Goal: Task Accomplishment & Management: Complete application form

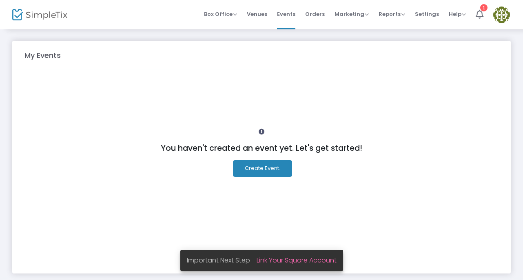
click at [262, 164] on button "Create Event." at bounding box center [262, 168] width 59 height 17
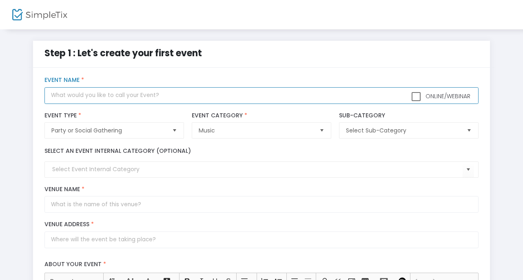
click at [180, 88] on input "text" at bounding box center [261, 95] width 434 height 17
paste input "Primal Sounds & Who Cares? Productions present: Kieran San Jose"
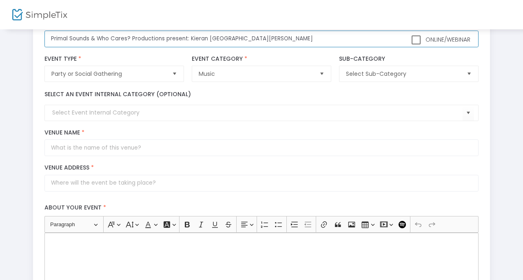
scroll to position [57, 0]
type input "Primal Sounds & Who Cares? Productions present: Kieran San Jose"
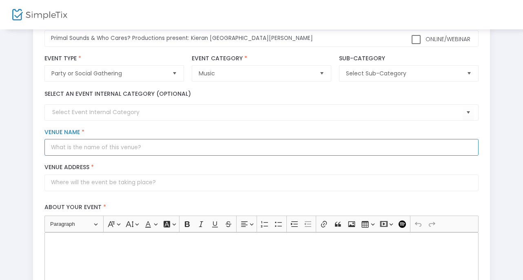
click at [172, 148] on input "Venue Name *" at bounding box center [261, 147] width 434 height 17
click at [64, 148] on input "Gudbyek" at bounding box center [261, 147] width 434 height 17
type input "Gudbyek"
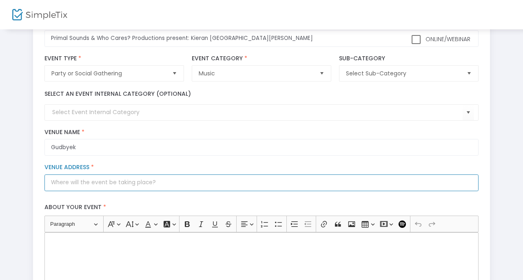
click at [82, 188] on input "Venue Address *" at bounding box center [261, 183] width 434 height 17
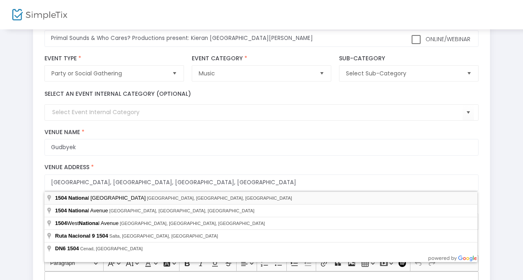
type input "1504 National City Boulevard"
type input "National City"
type input "91950"
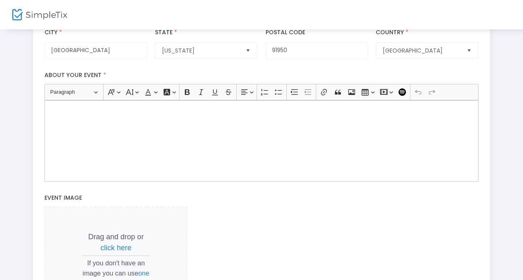
scroll to position [240, 0]
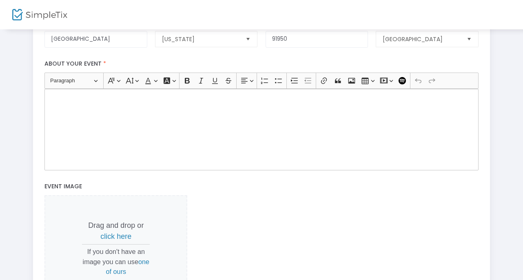
click at [94, 151] on div "Rich Text Editor, main" at bounding box center [261, 130] width 434 height 82
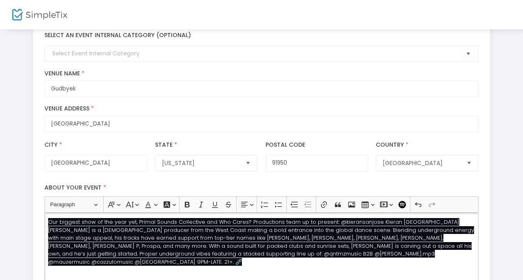
scroll to position [0, 0]
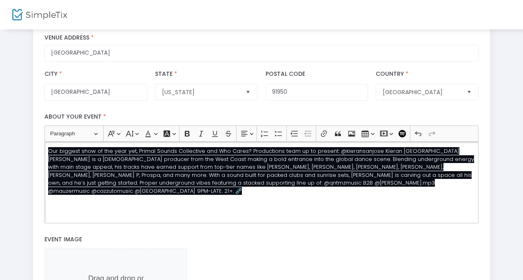
click at [150, 165] on span "Our biggest show of the year yet, Primal Sounds Collective and Who Cares? Produ…" at bounding box center [261, 171] width 426 height 48
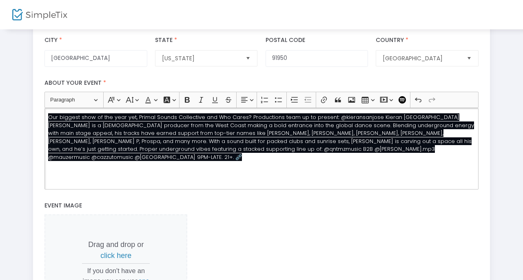
scroll to position [222, 0]
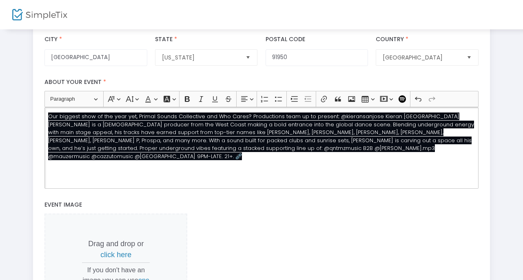
click at [195, 168] on div "Our biggest show of the year yet, Primal Sounds Collective and Who Cares? Produ…" at bounding box center [261, 148] width 434 height 82
click at [262, 150] on span "Our biggest show of the year yet, Primal Sounds Collective and Who Cares? Produ…" at bounding box center [261, 137] width 426 height 48
click at [287, 125] on span "Our biggest show of the year yet, Primal Sounds Collective and Who Cares? Produ…" at bounding box center [261, 137] width 426 height 48
click at [175, 98] on button "Font Background Color Font Background Color" at bounding box center [169, 99] width 17 height 12
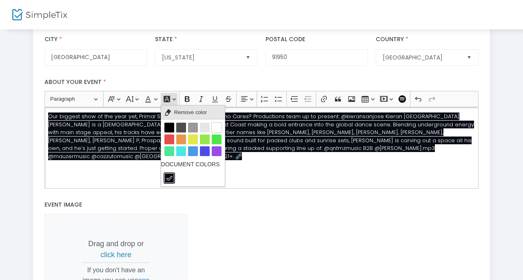
click at [178, 113] on span "Remove color" at bounding box center [190, 113] width 33 height 10
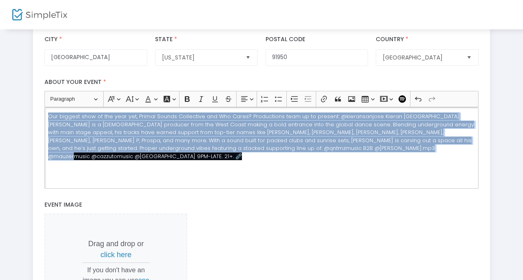
drag, startPoint x: 405, startPoint y: 156, endPoint x: 64, endPoint y: 108, distance: 344.0
click at [64, 108] on div "Our biggest show of the year yet, Primal Sounds Collective and Who Cares? Produ…" at bounding box center [261, 148] width 434 height 82
click at [168, 99] on icon "Editor toolbar" at bounding box center [167, 99] width 7 height 7
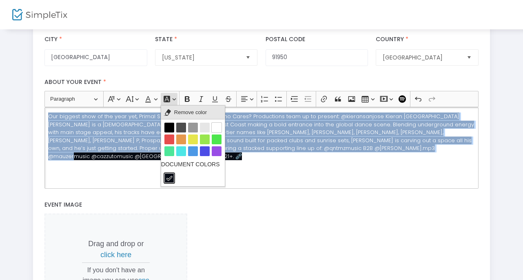
click at [177, 109] on span "Remove color" at bounding box center [190, 113] width 33 height 10
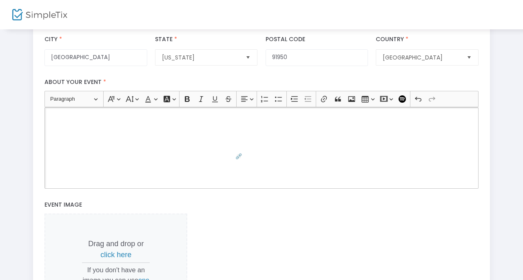
click at [424, 134] on span "Our biggest show of the year yet, Primal Sounds Collective and Who Cares? Produ…" at bounding box center [261, 137] width 426 height 48
click at [409, 145] on p "Our biggest show of the year yet, Primal Sounds Collective and Who Cares? Produ…" at bounding box center [261, 137] width 427 height 48
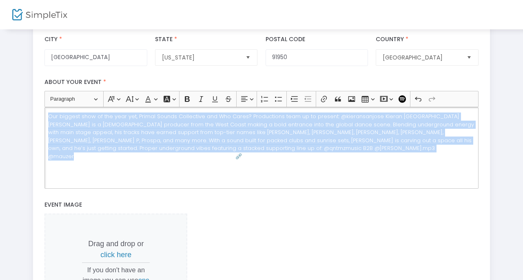
drag, startPoint x: 389, startPoint y: 146, endPoint x: 47, endPoint y: 106, distance: 344.2
click at [47, 106] on ckeditor "Heading Paragraph Paragraph Heading 1 Heading 2 Heading 3 Font Family Font Fami…" at bounding box center [261, 140] width 434 height 98
click at [156, 98] on button "Font Color Font Color" at bounding box center [150, 99] width 17 height 12
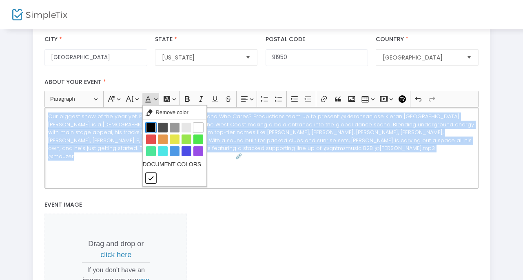
click at [153, 123] on button "Black Black" at bounding box center [151, 128] width 10 height 10
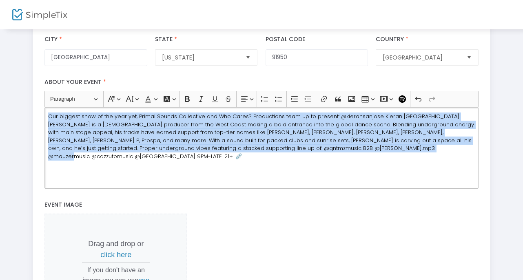
click at [168, 159] on div "Our biggest show of the year yet, Primal Sounds Collective and Who Cares? Produ…" at bounding box center [261, 148] width 434 height 82
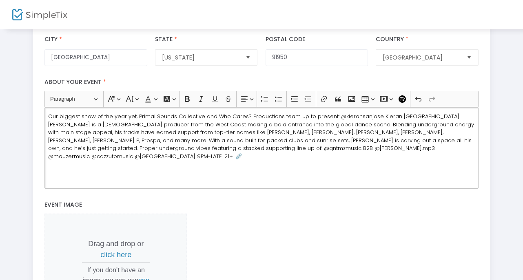
click at [375, 117] on span "Our biggest show of the year yet, Primal Sounds Collective and Who Cares? Produ…" at bounding box center [261, 137] width 426 height 48
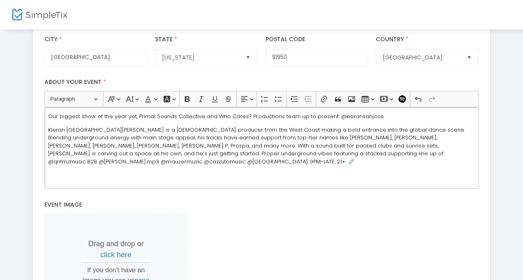
click at [388, 145] on span "Kieran San Jose is a 24-year-old producer from the West Coast making a bold ent…" at bounding box center [256, 146] width 417 height 40
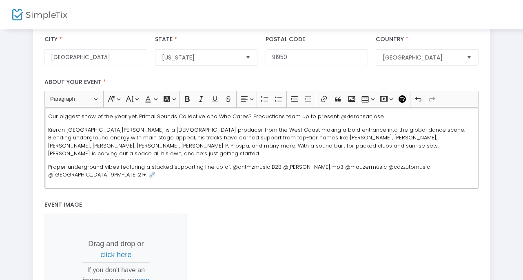
click at [462, 163] on p "Proper underground vibes featuring a stacked supporting line up of: @qntmzmusic…" at bounding box center [261, 171] width 427 height 16
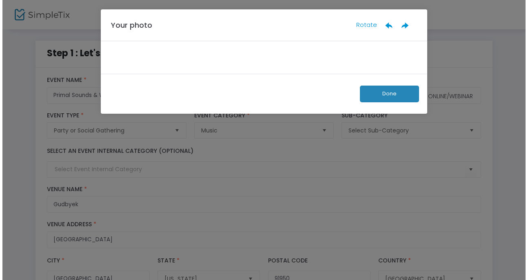
scroll to position [0, 0]
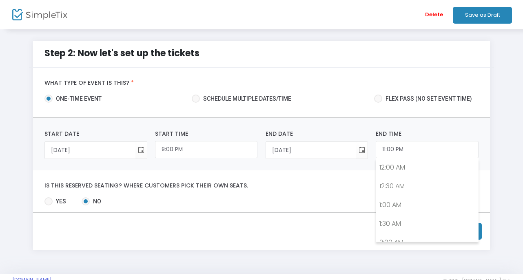
scroll to position [18, 0]
